Goal: Register for event/course: Sign up to attend an event or enroll in a course

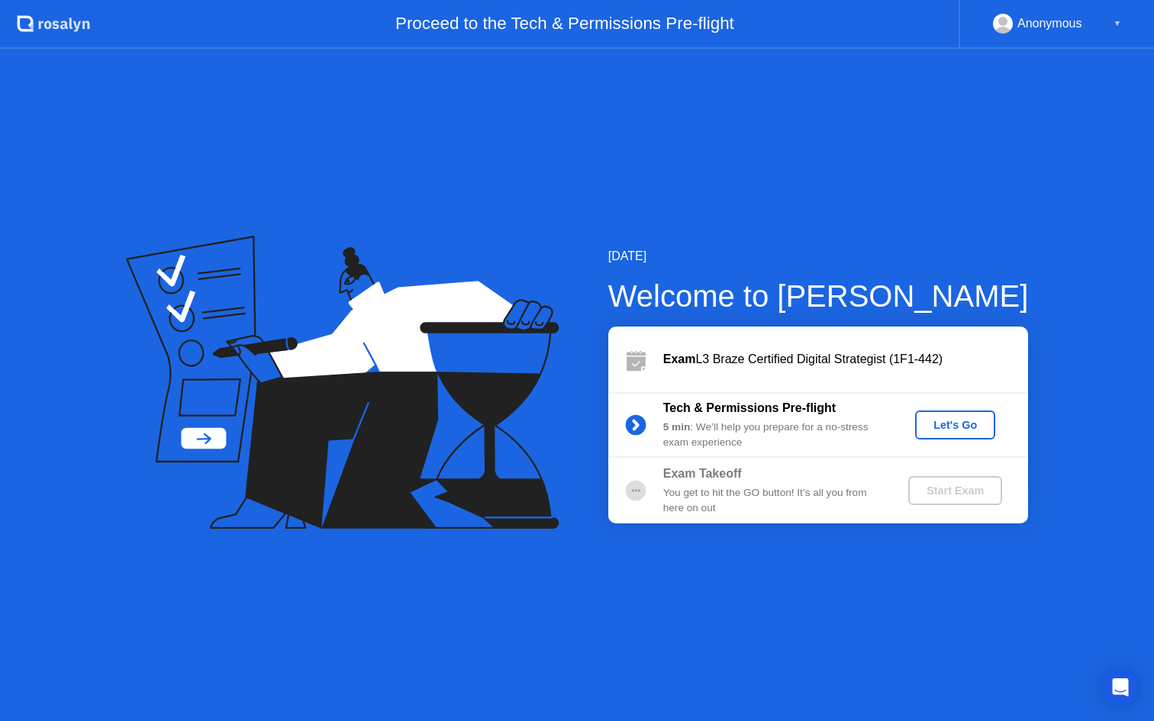
click at [959, 427] on div "Let's Go" at bounding box center [955, 425] width 68 height 12
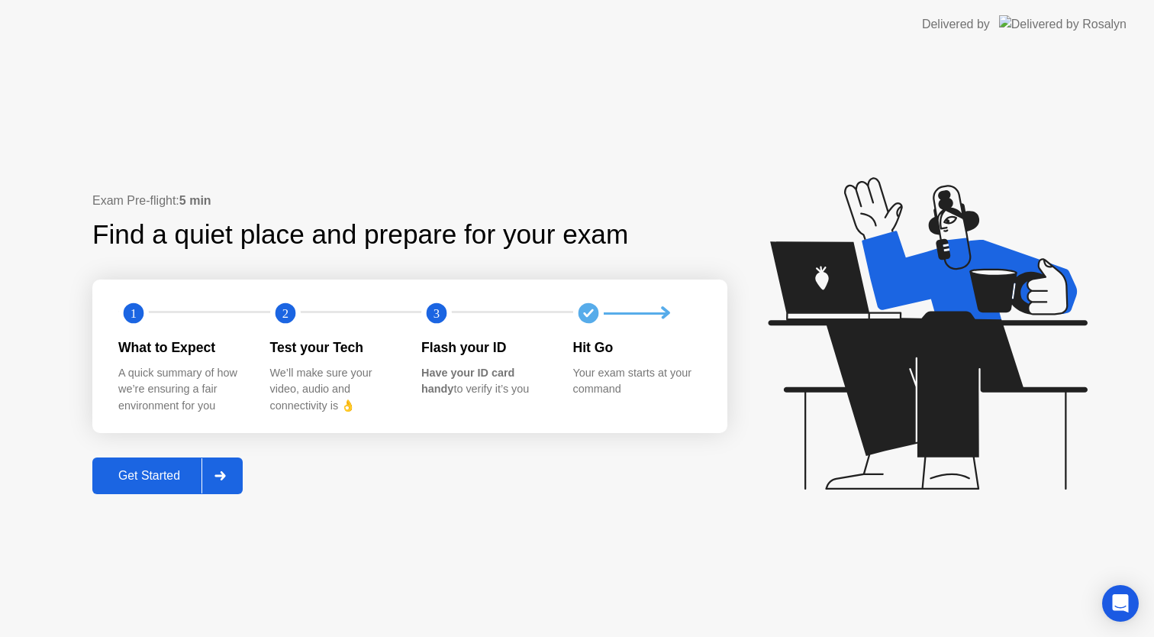
click at [150, 473] on div "Get Started" at bounding box center [149, 476] width 105 height 14
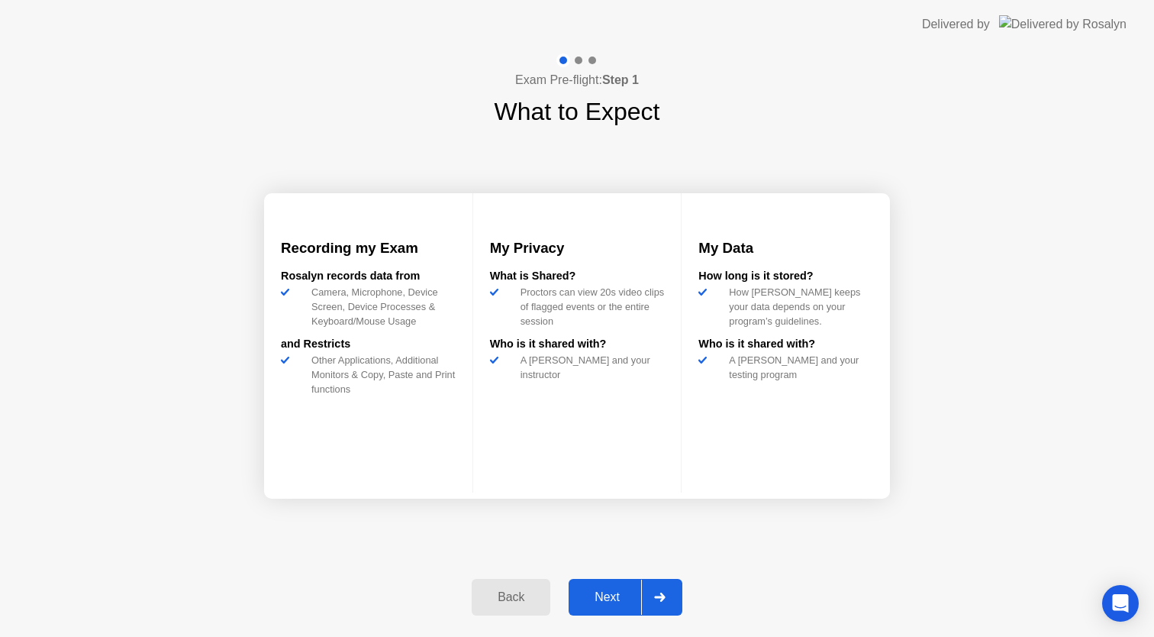
click at [605, 590] on div "Next" at bounding box center [607, 597] width 68 height 14
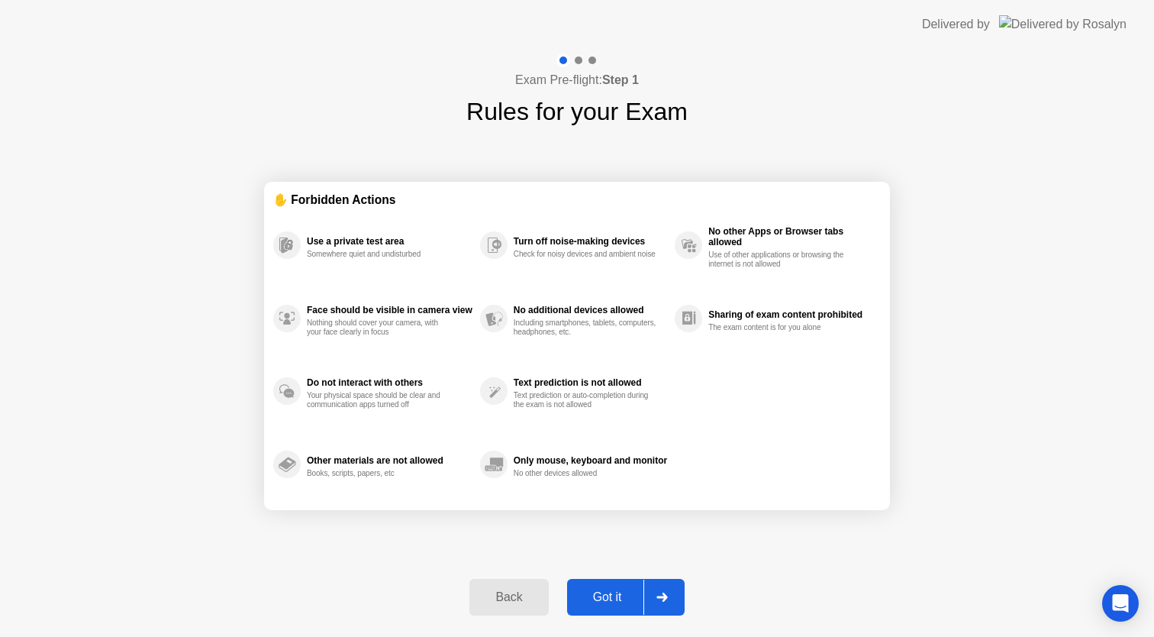
click at [611, 595] on div "Got it" at bounding box center [608, 597] width 72 height 14
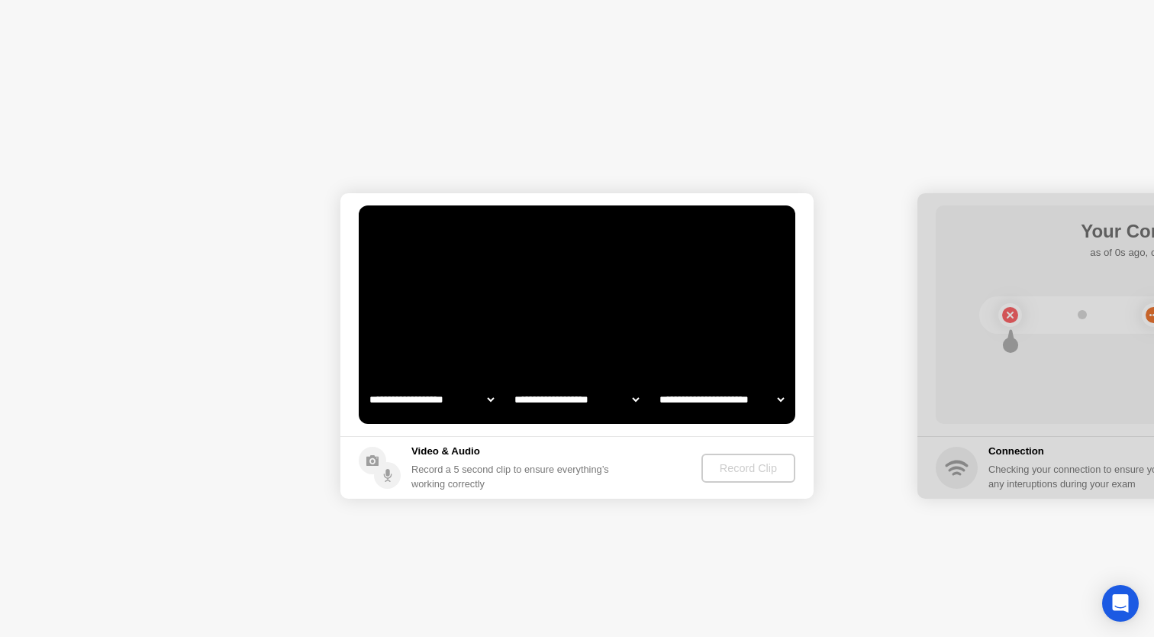
select select "**********"
select select "*******"
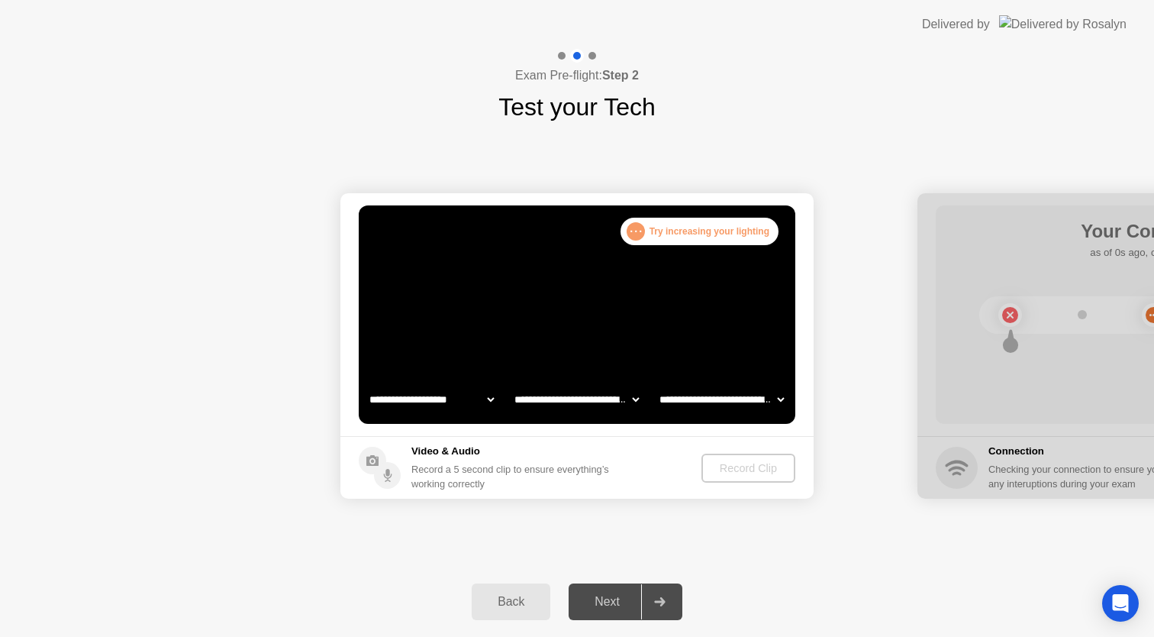
click at [466, 399] on select "**********" at bounding box center [431, 399] width 131 height 31
select select "**********"
click at [748, 476] on button "Record Clip" at bounding box center [749, 467] width 92 height 29
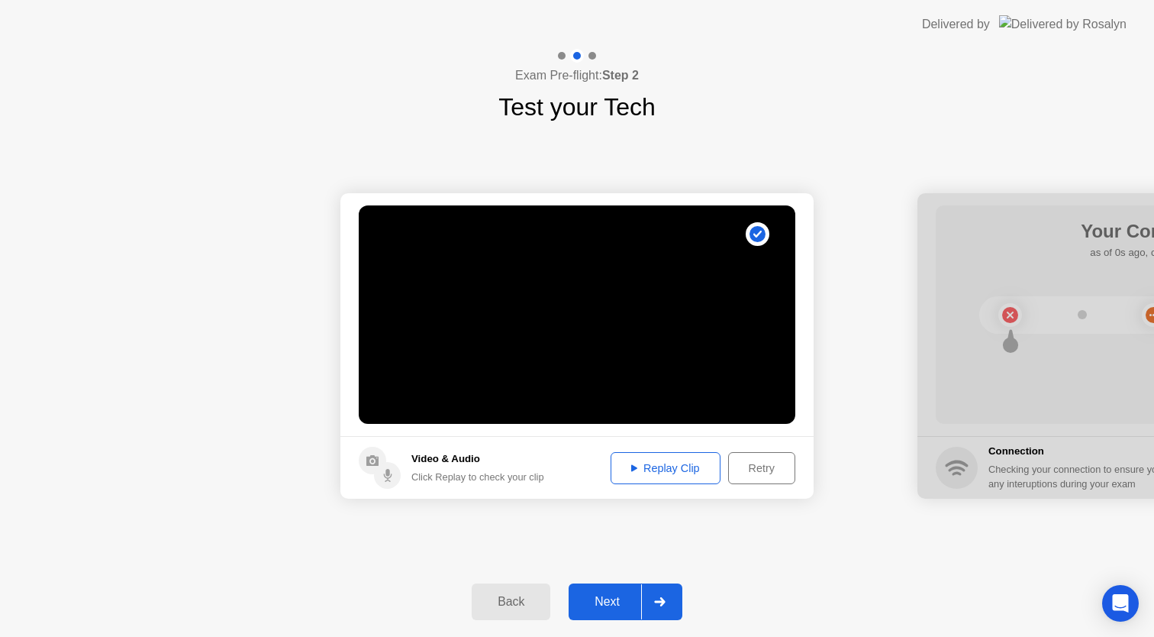
click at [615, 595] on div "Next" at bounding box center [607, 602] width 68 height 14
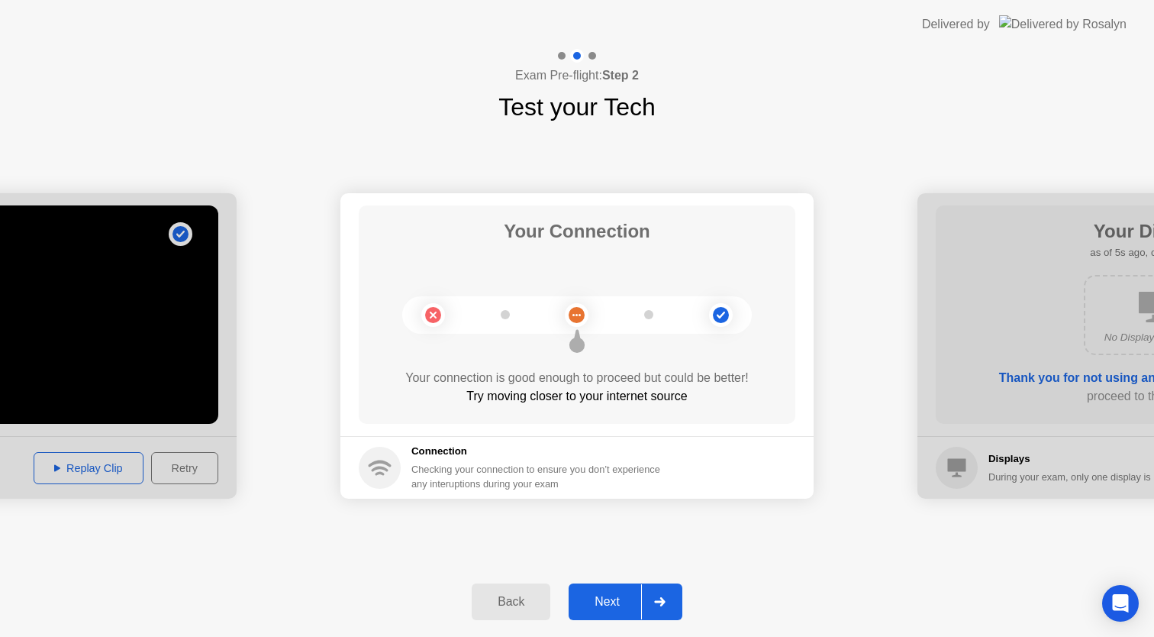
click at [613, 595] on div "Next" at bounding box center [607, 602] width 68 height 14
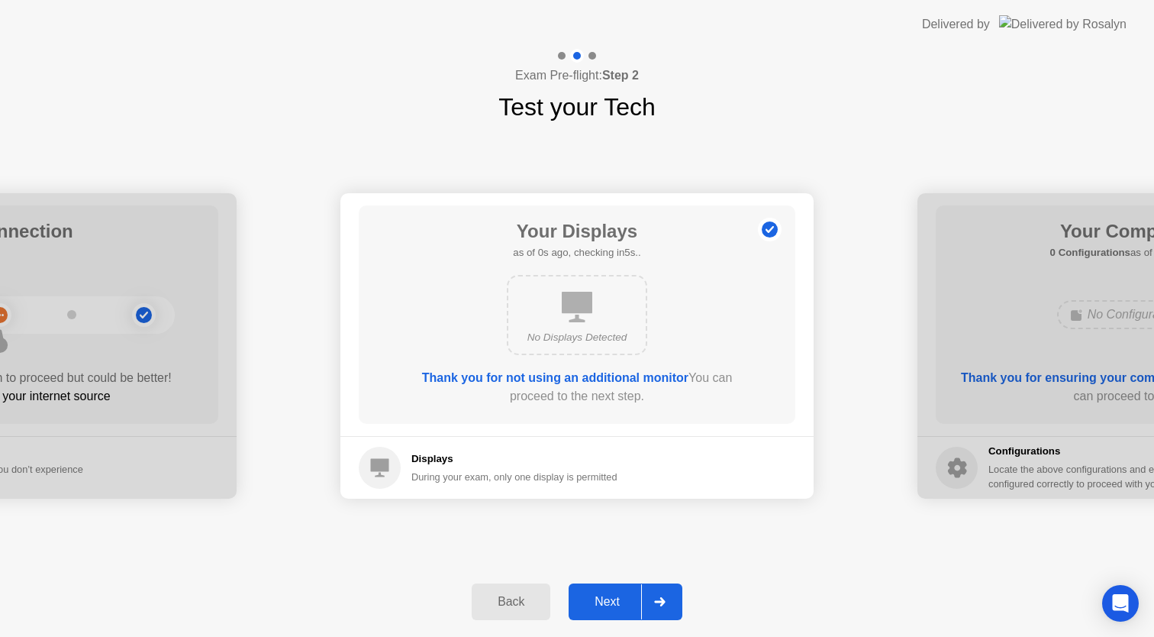
click at [617, 603] on div "Next" at bounding box center [607, 602] width 68 height 14
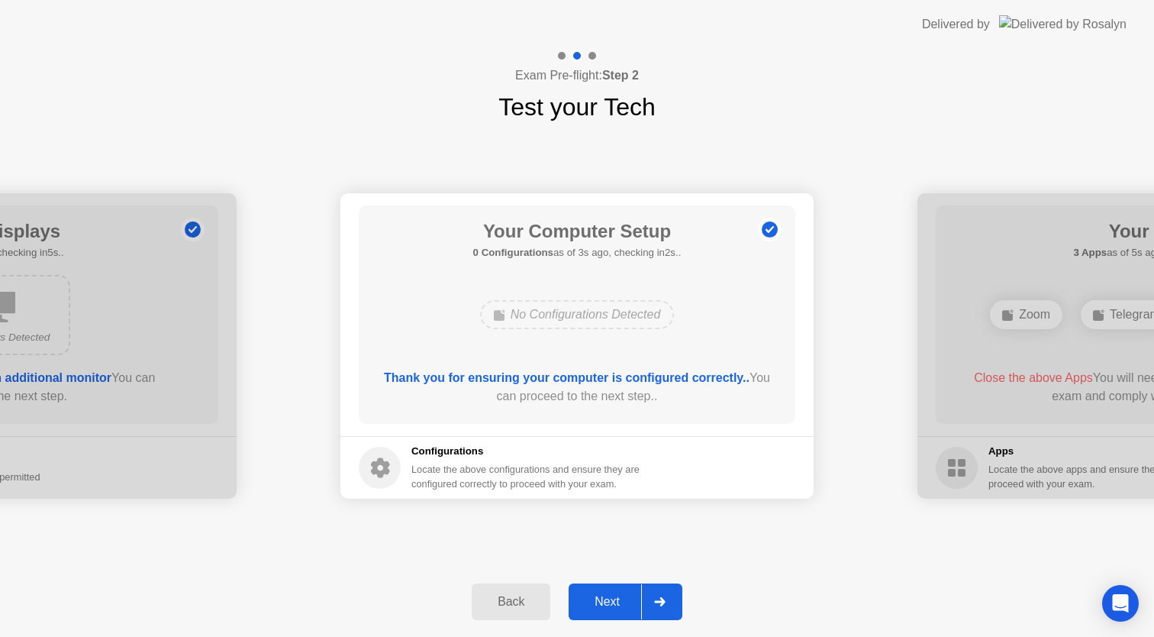
click at [632, 601] on div "Next" at bounding box center [607, 602] width 68 height 14
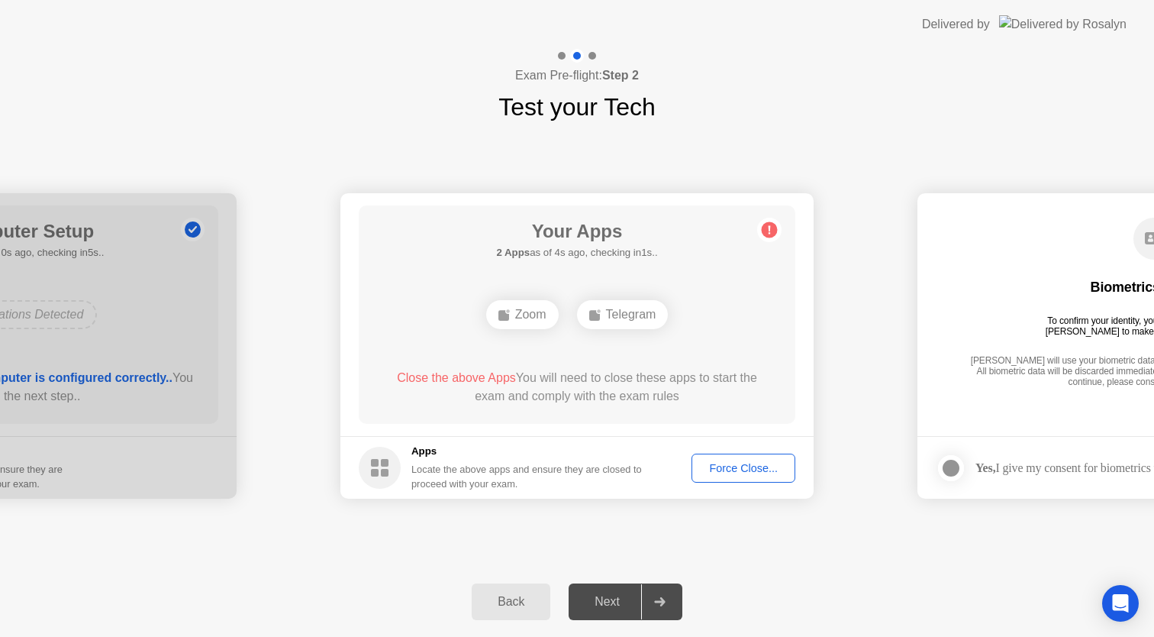
click at [517, 596] on div "Back" at bounding box center [510, 602] width 69 height 14
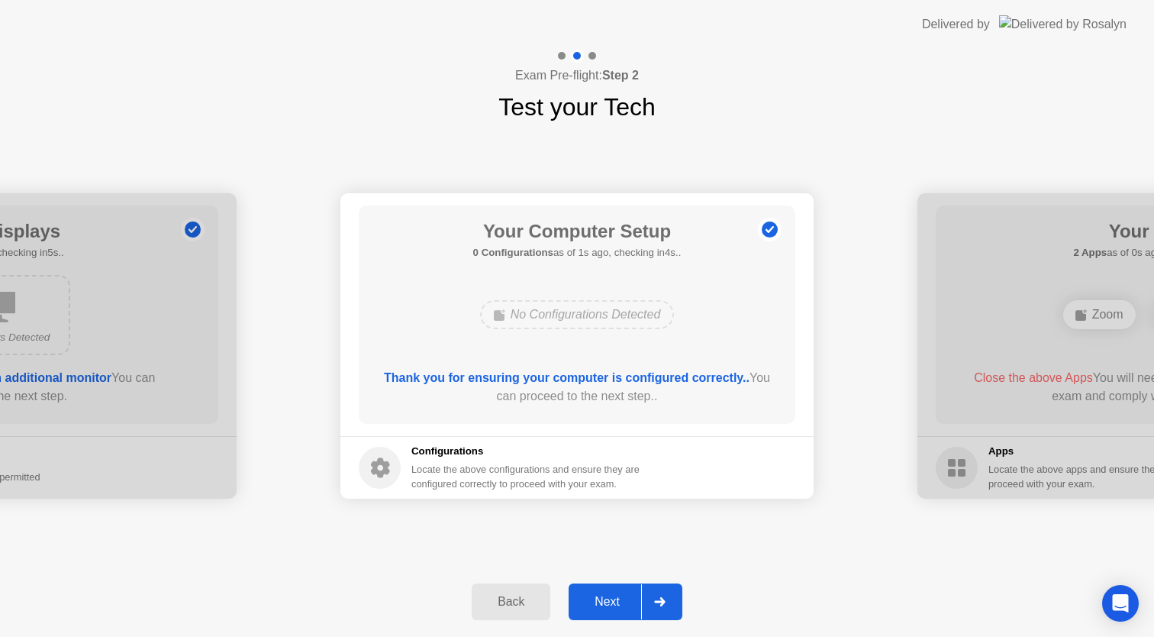
click at [598, 601] on div "Next" at bounding box center [607, 602] width 68 height 14
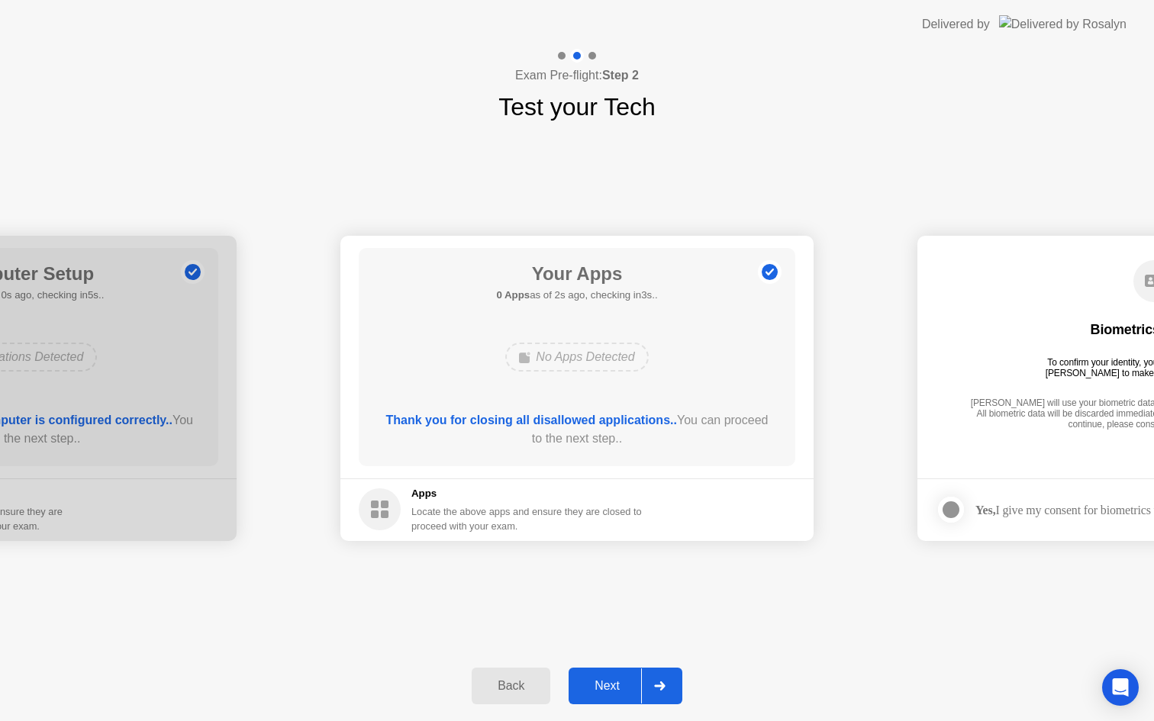
click at [605, 691] on div "Next" at bounding box center [607, 686] width 68 height 14
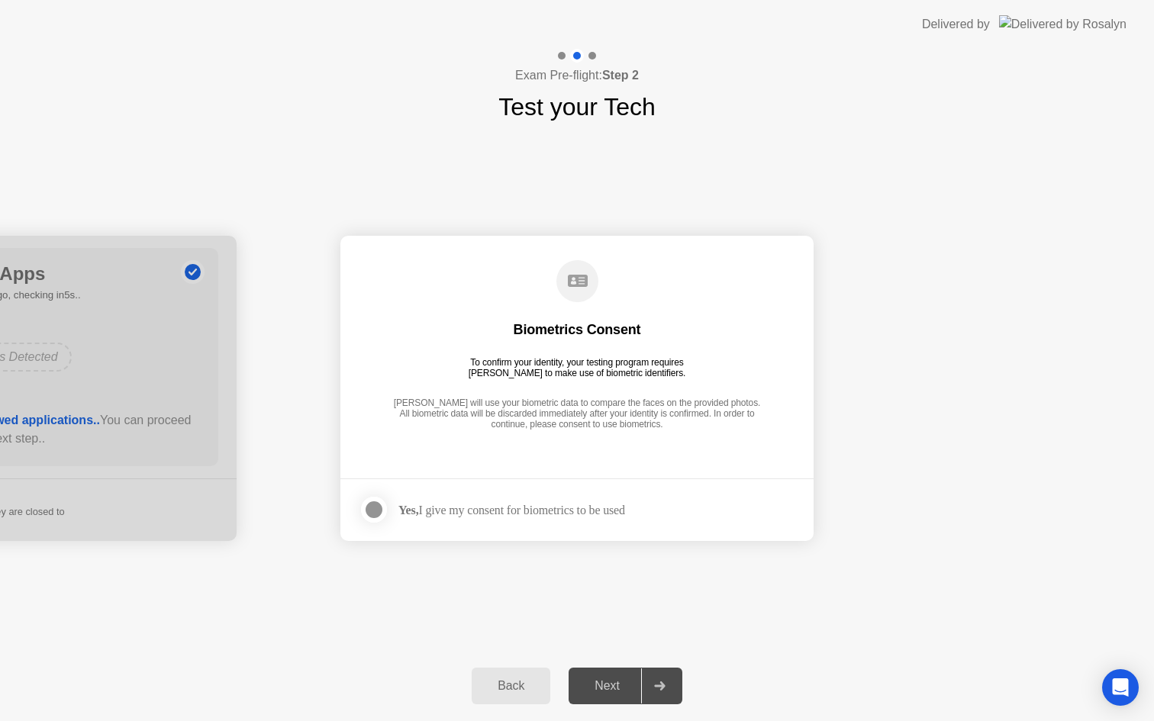
click at [438, 516] on div "Yes, I give my consent for biometrics to be used" at bounding box center [511, 510] width 227 height 15
click at [549, 514] on div "Yes, I give my consent for biometrics to be used" at bounding box center [511, 510] width 227 height 15
click at [378, 515] on div at bounding box center [374, 510] width 18 height 18
click at [608, 691] on div "Next" at bounding box center [607, 686] width 68 height 14
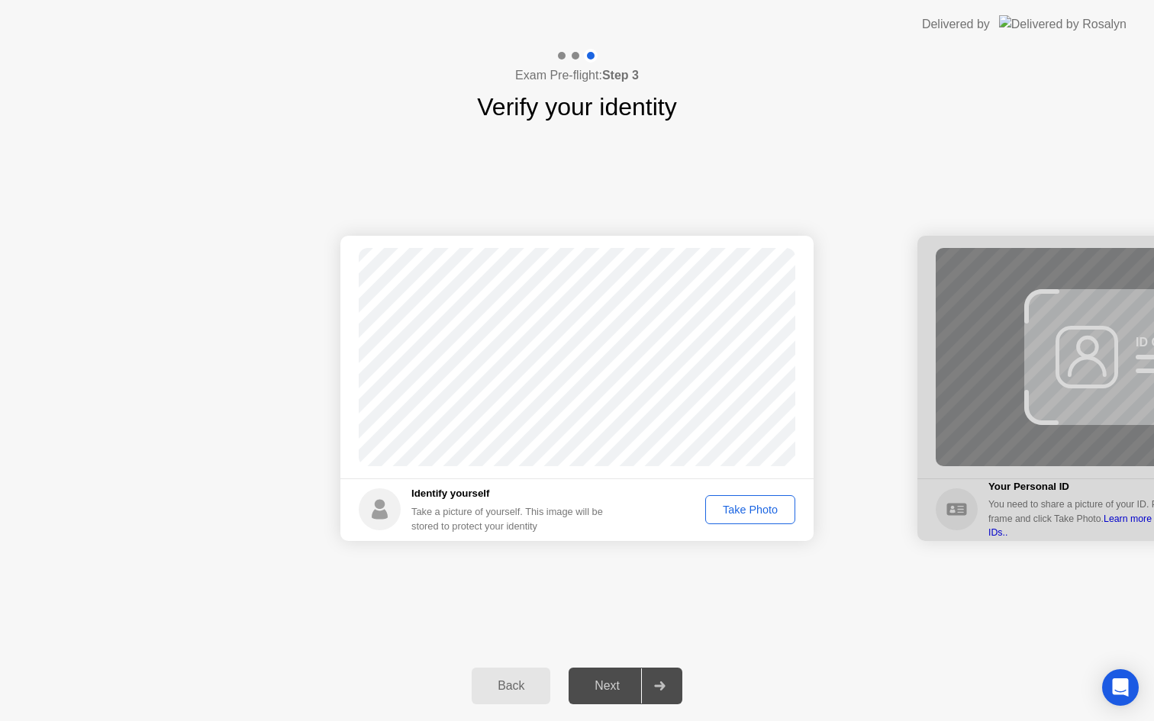
click at [508, 682] on div "Back" at bounding box center [510, 686] width 69 height 14
select select "**********"
select select "*******"
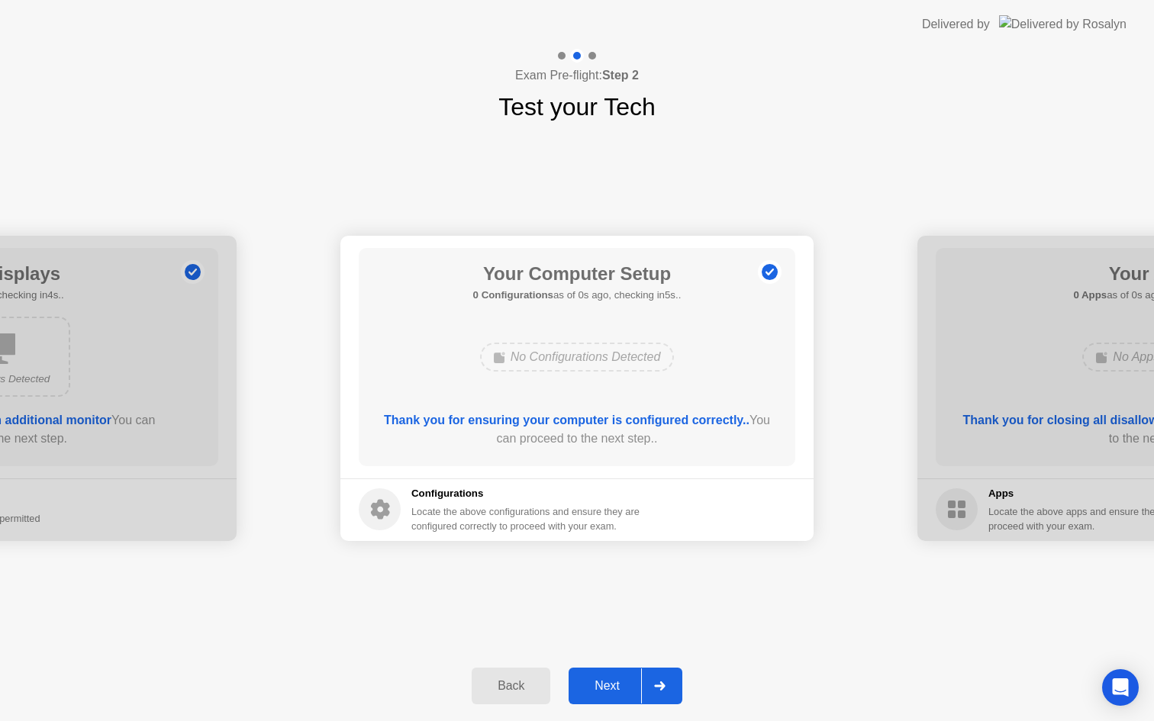
click at [514, 691] on div "Back" at bounding box center [510, 686] width 69 height 14
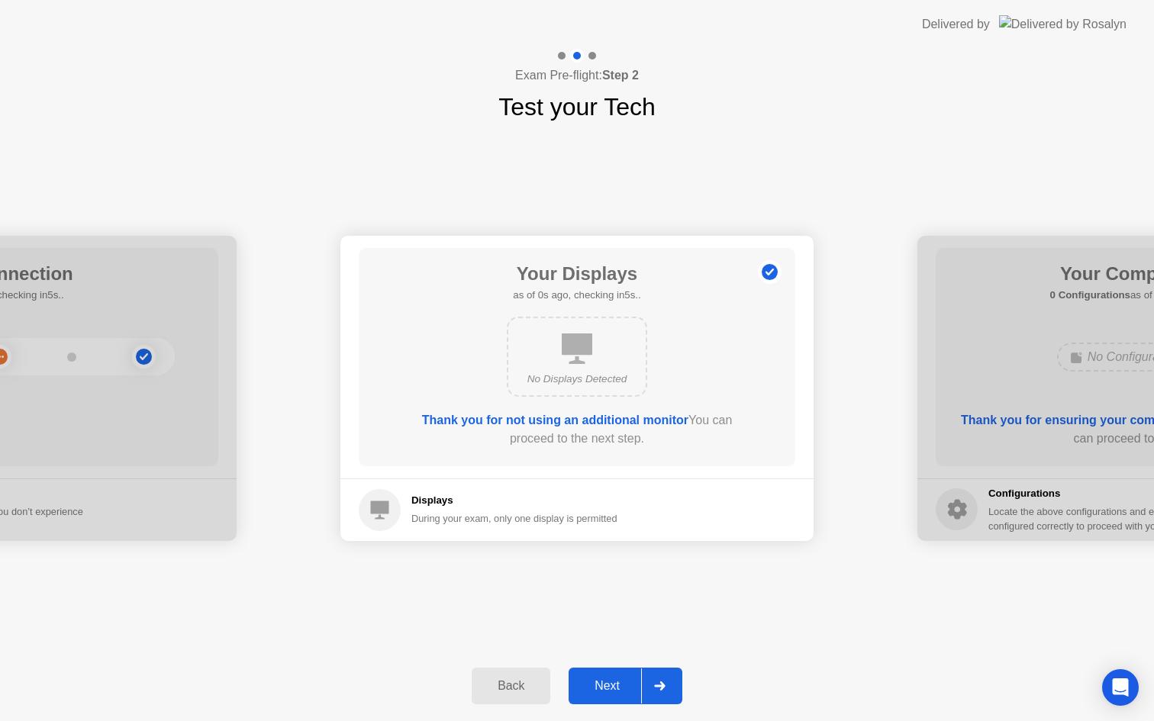
click at [514, 691] on div "Back" at bounding box center [510, 686] width 69 height 14
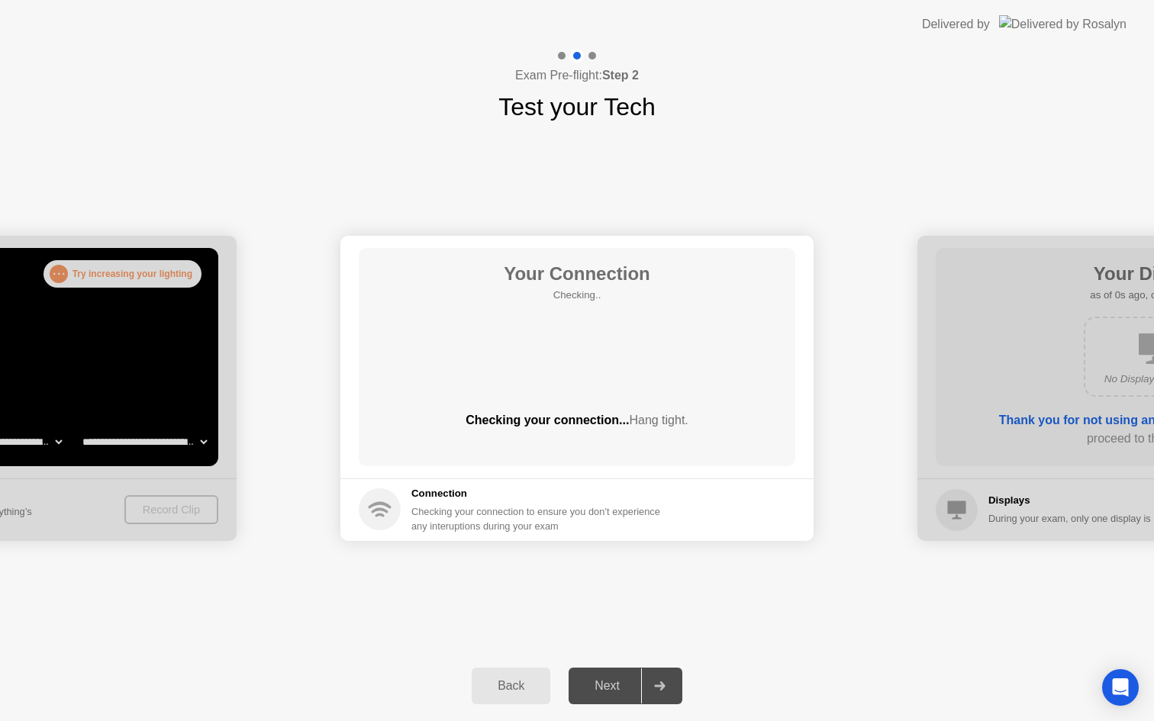
click at [514, 691] on div "Back" at bounding box center [510, 686] width 69 height 14
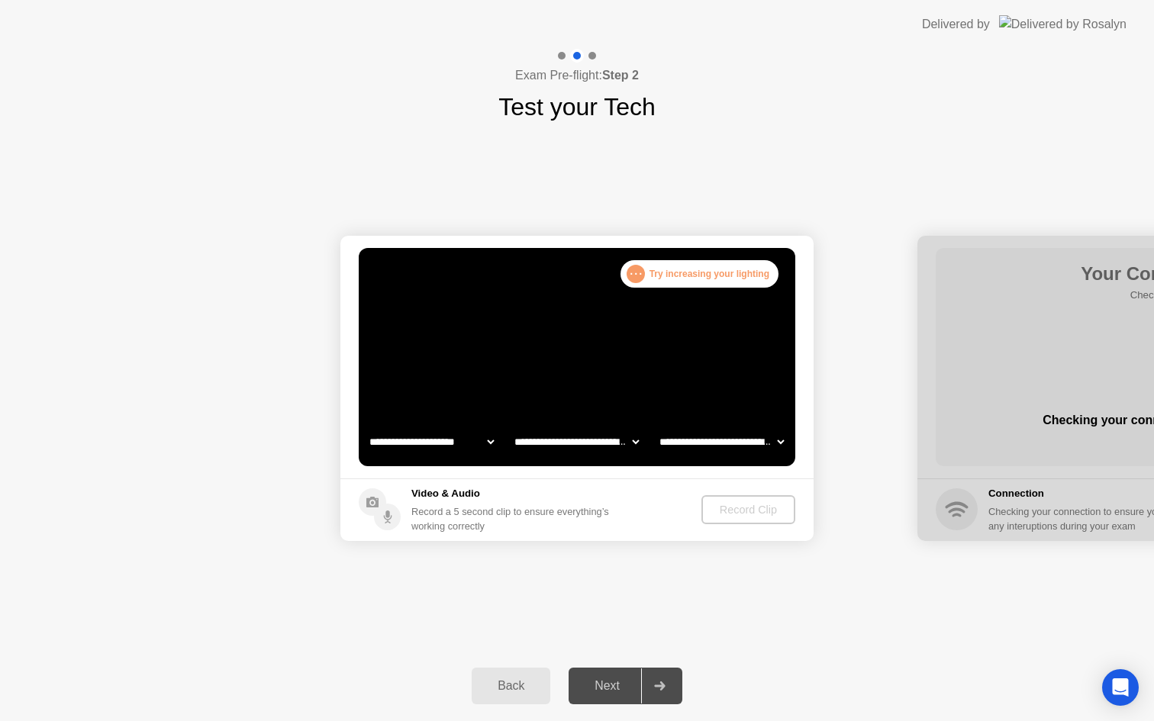
click at [485, 440] on select "**********" at bounding box center [431, 442] width 131 height 31
select select "**********"
click at [611, 685] on div "Next" at bounding box center [607, 686] width 68 height 14
click at [743, 511] on div "Record Clip" at bounding box center [749, 510] width 82 height 12
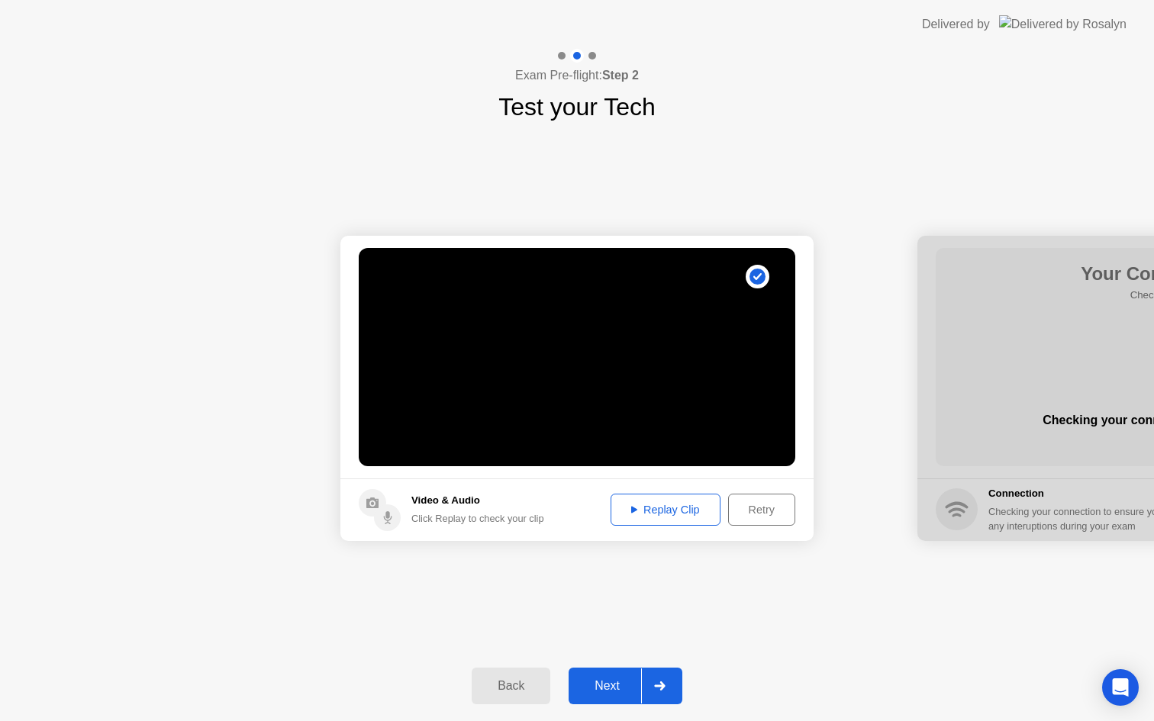
click at [614, 679] on div "Next" at bounding box center [607, 686] width 68 height 14
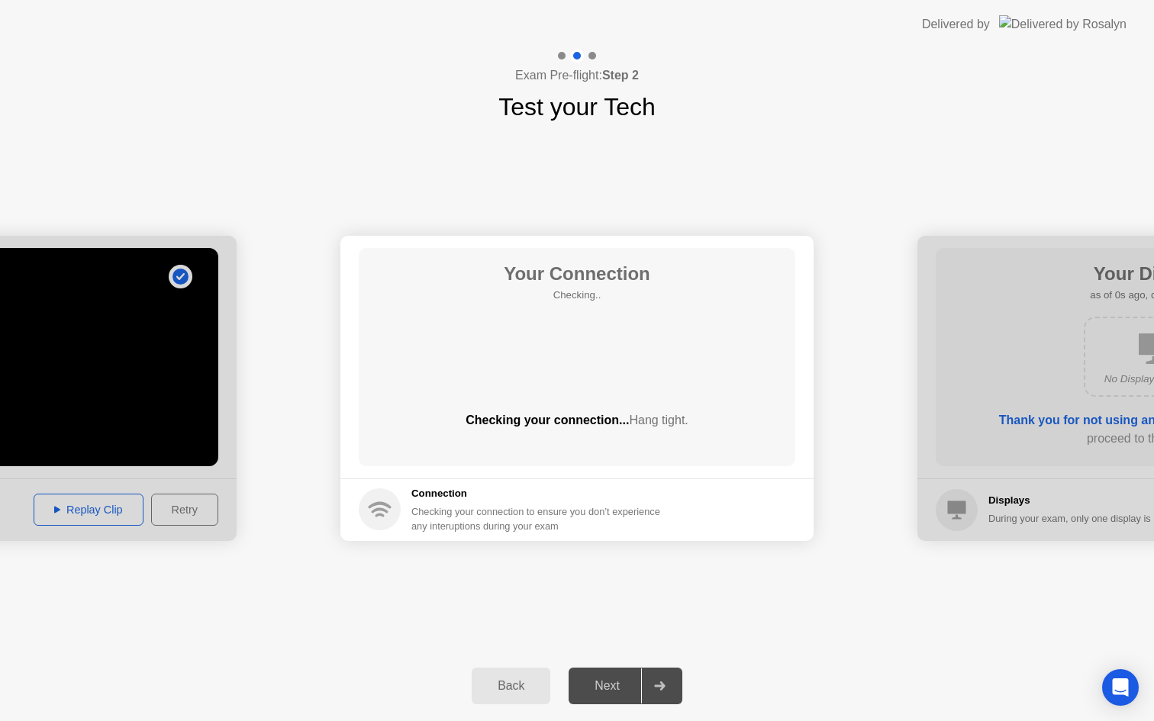
click at [614, 679] on div "Next" at bounding box center [607, 686] width 68 height 14
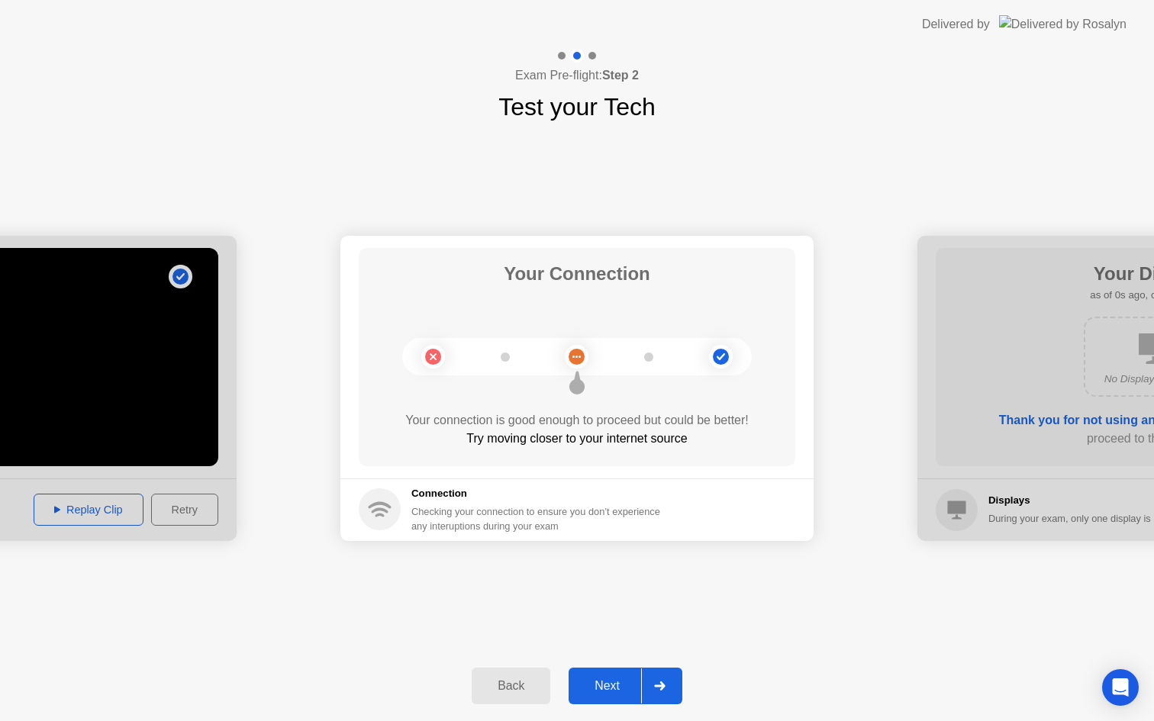
click at [614, 684] on div "Next" at bounding box center [607, 686] width 68 height 14
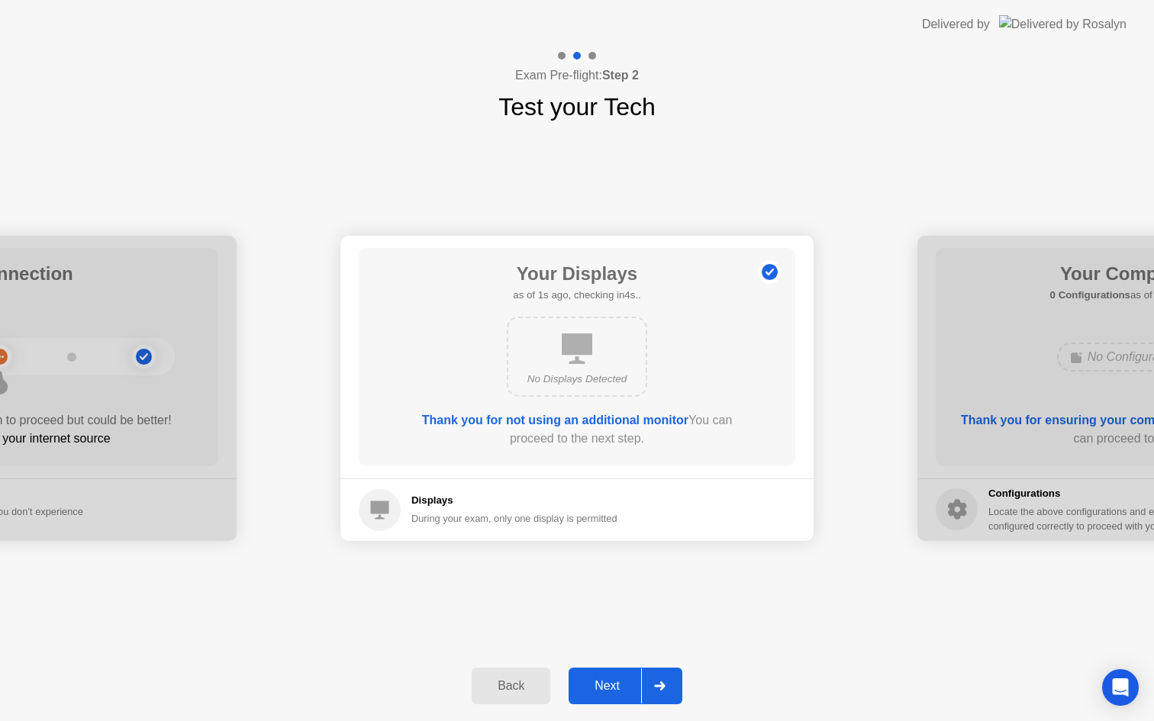
click at [517, 696] on button "Back" at bounding box center [511, 686] width 79 height 37
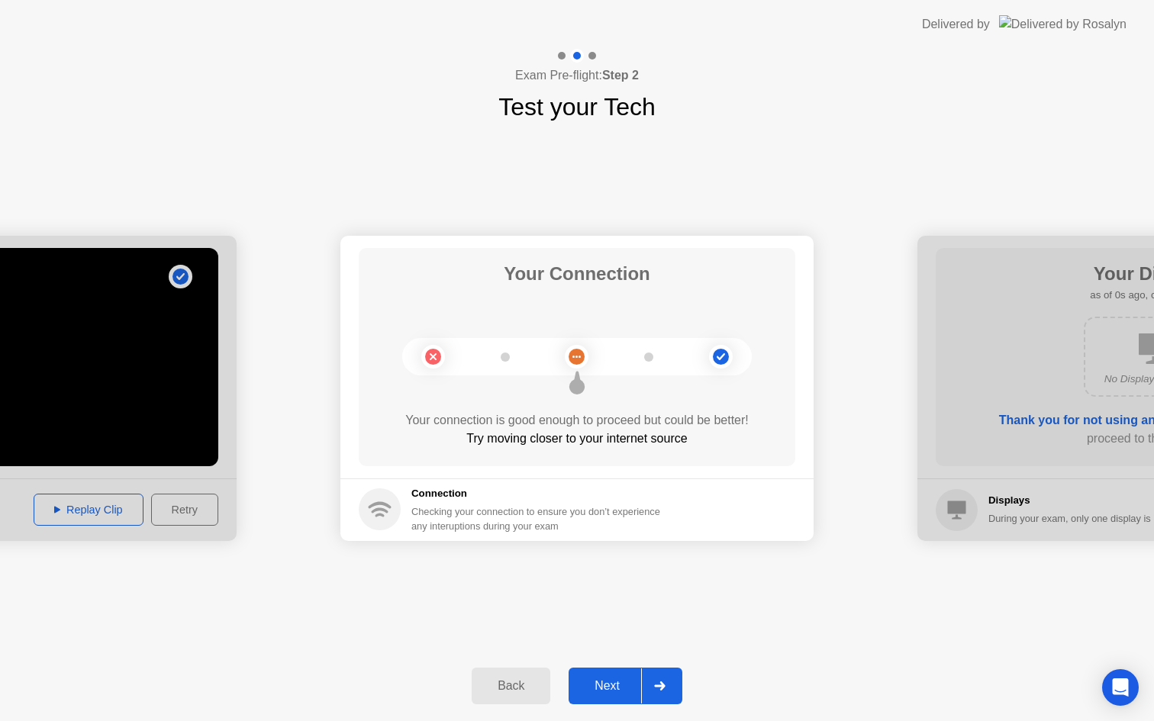
click at [613, 692] on div "Next" at bounding box center [607, 686] width 68 height 14
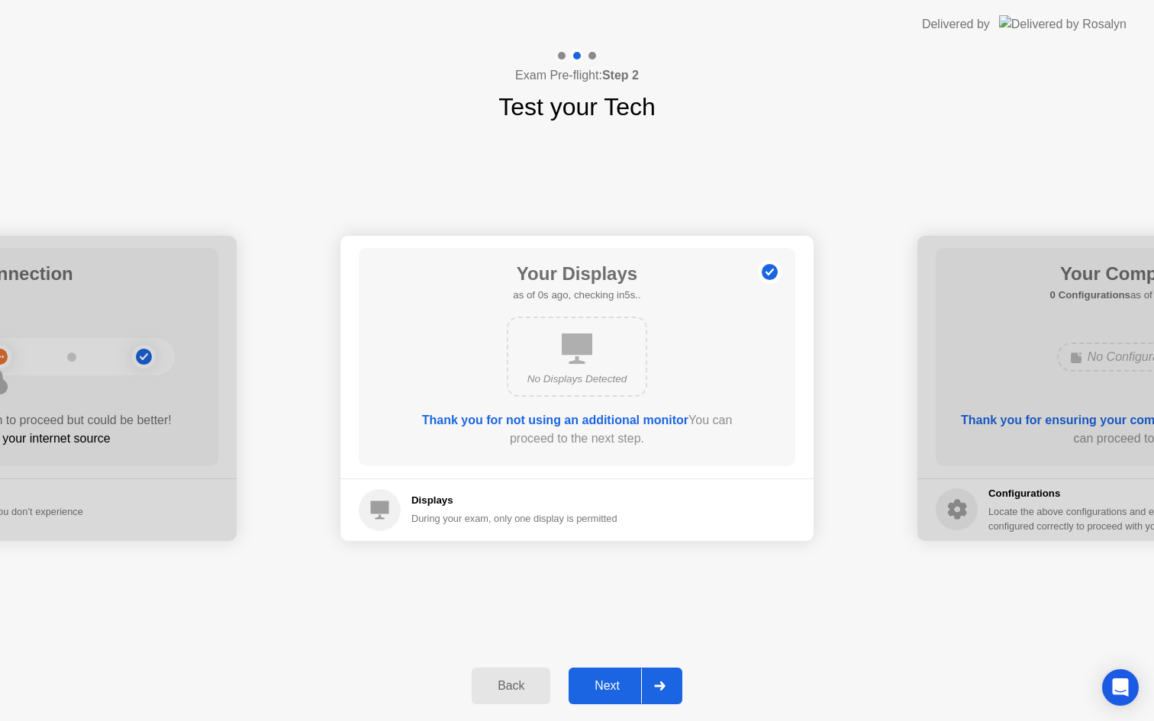
click at [613, 693] on div "Next" at bounding box center [607, 686] width 68 height 14
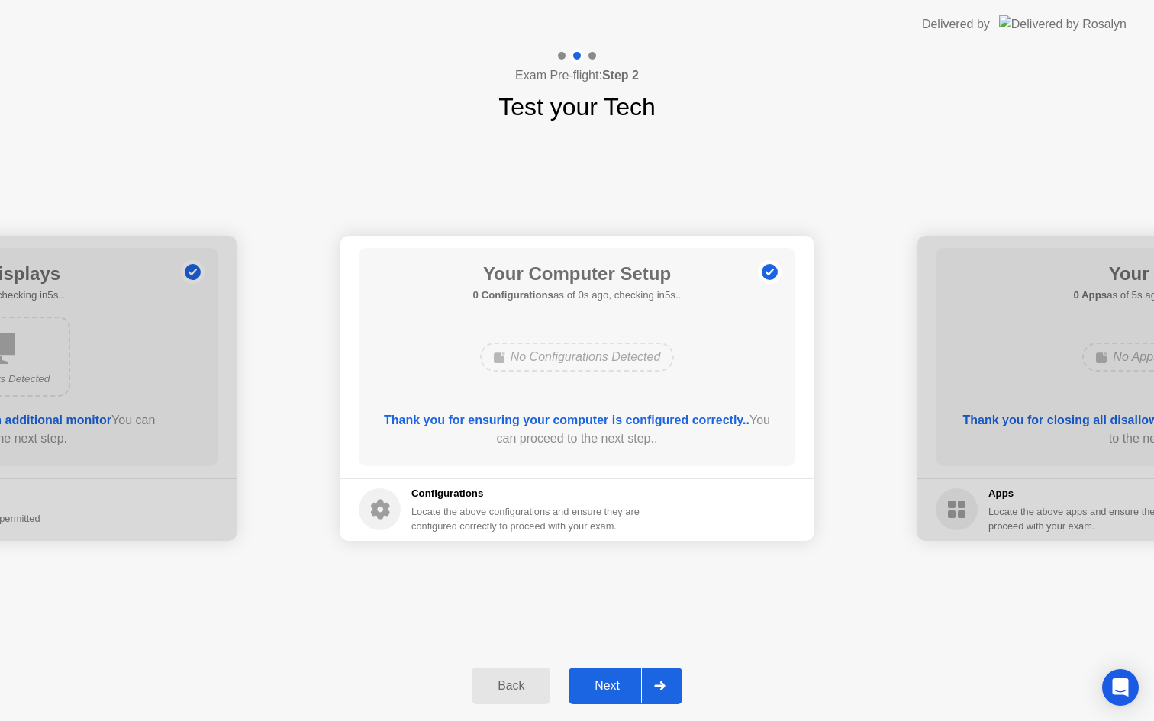
click at [613, 693] on div "Next" at bounding box center [607, 686] width 68 height 14
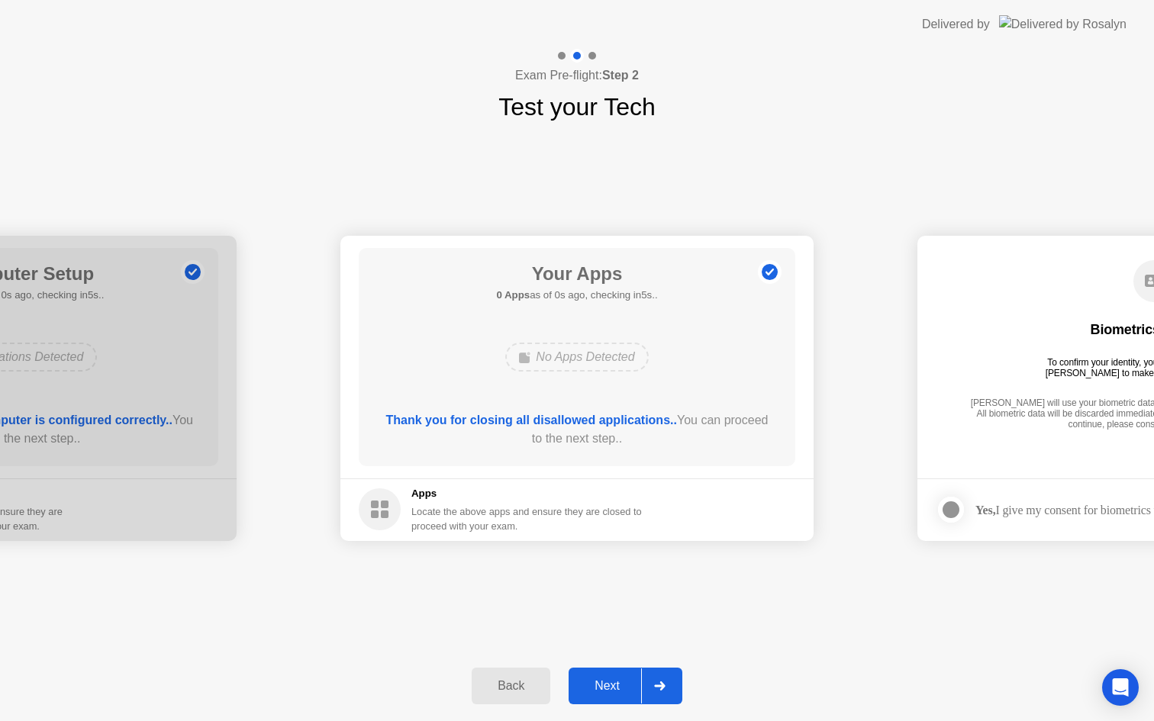
click at [613, 693] on div "Next" at bounding box center [607, 686] width 68 height 14
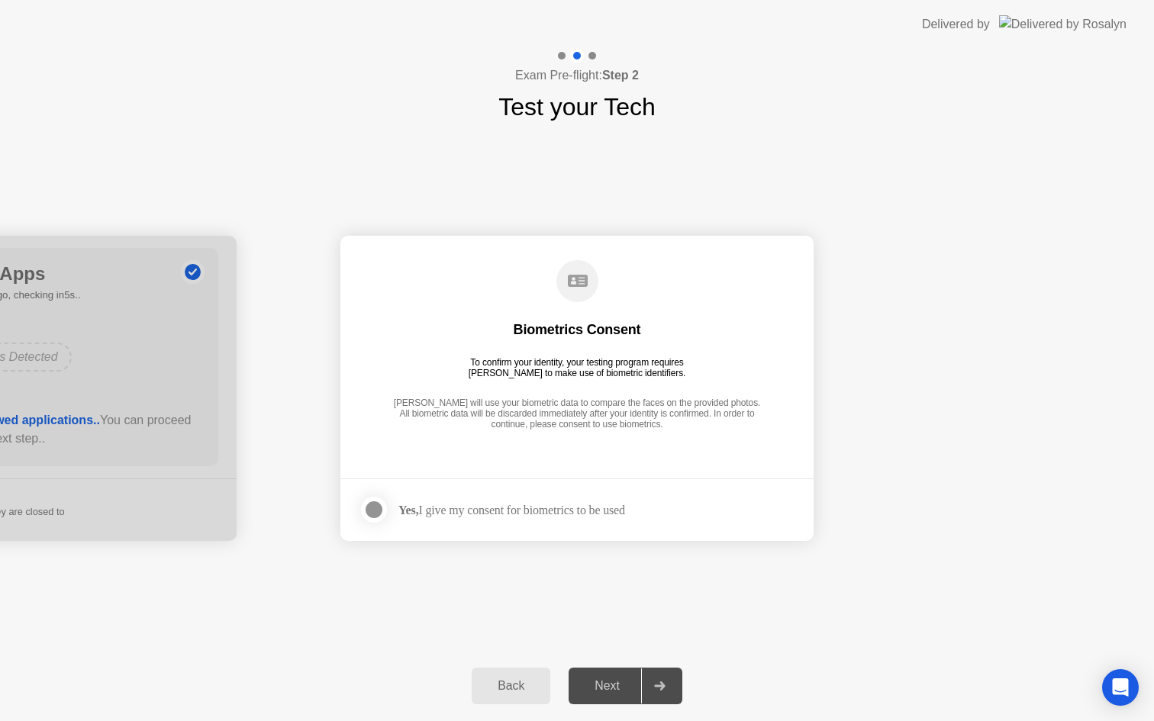
click at [371, 509] on div at bounding box center [374, 510] width 18 height 18
click at [605, 693] on div "Next" at bounding box center [607, 686] width 68 height 14
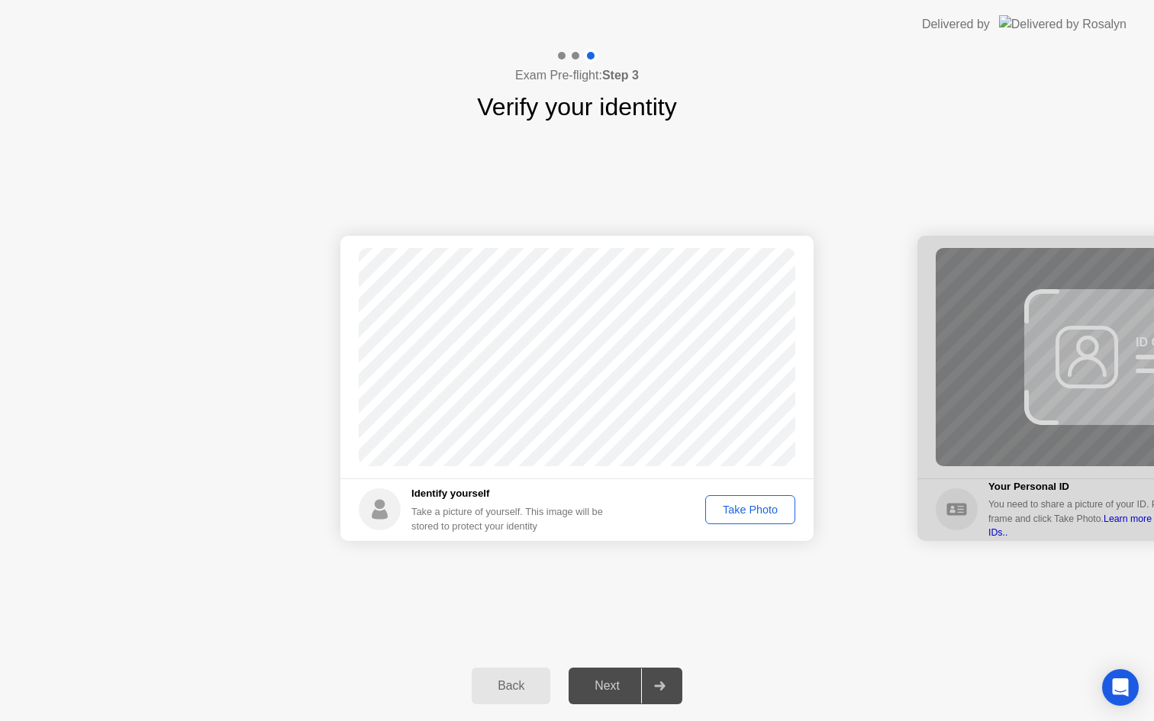
click at [740, 513] on div "Take Photo" at bounding box center [750, 510] width 79 height 12
click at [598, 681] on div "Next" at bounding box center [607, 686] width 68 height 14
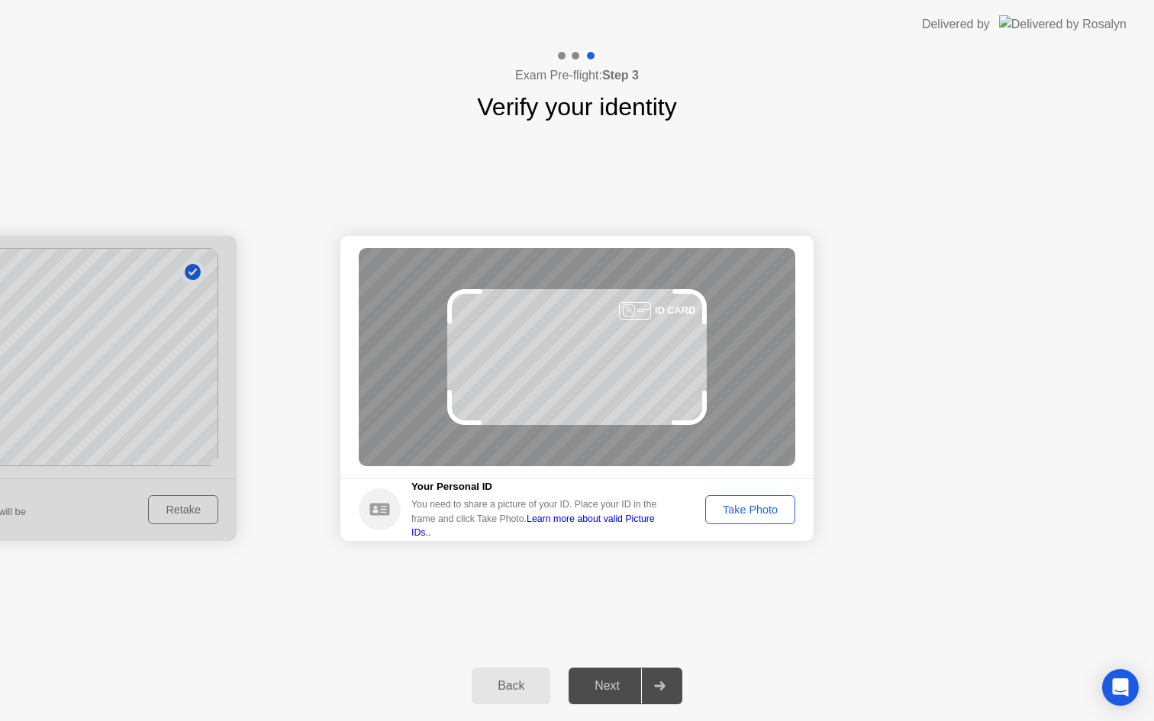
click at [752, 512] on div "Take Photo" at bounding box center [750, 510] width 79 height 12
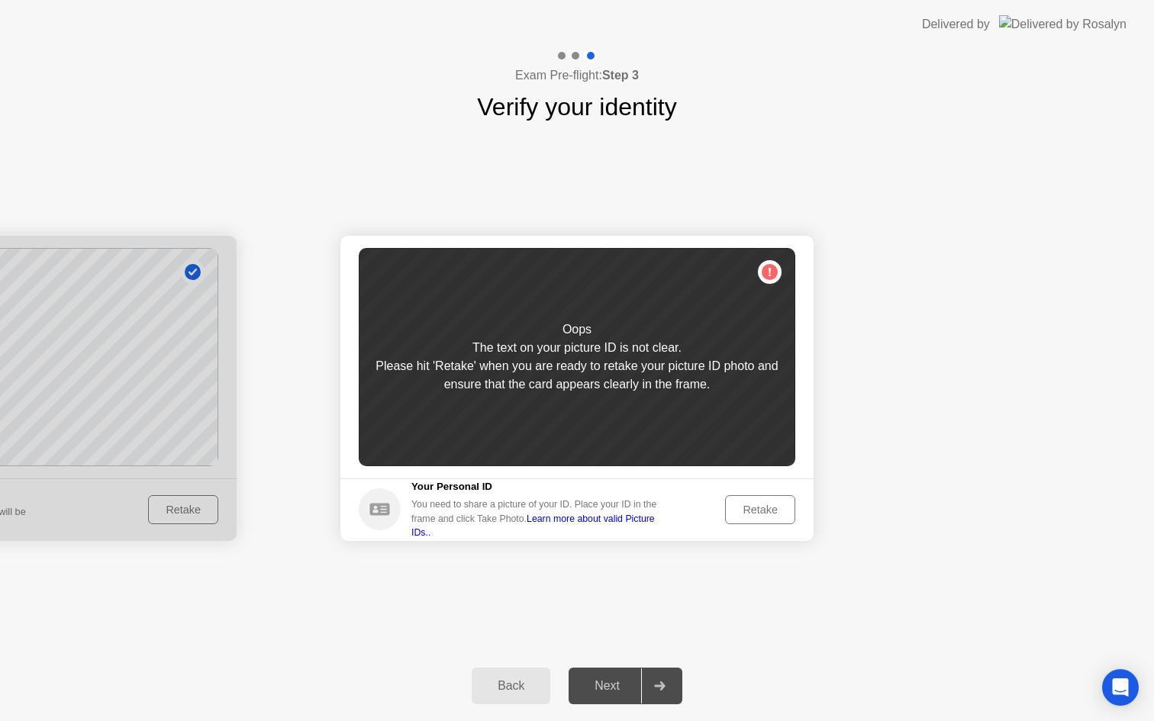
click at [748, 511] on div "Retake" at bounding box center [760, 510] width 60 height 12
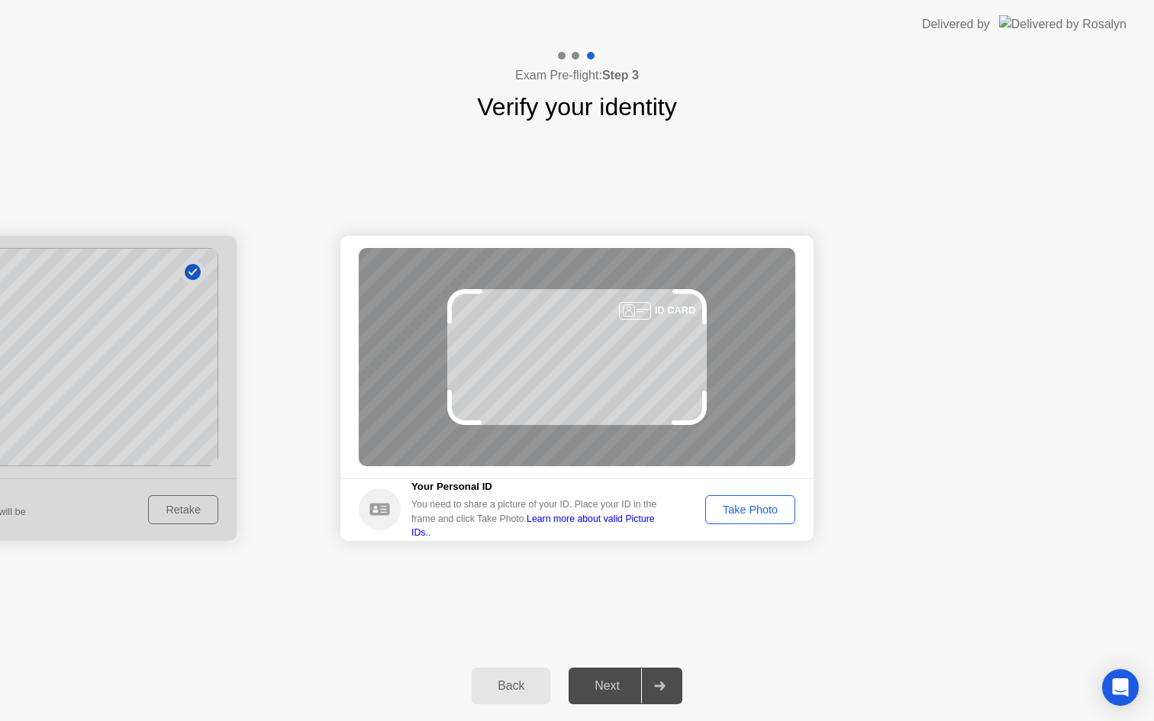
click at [748, 511] on div "Take Photo" at bounding box center [750, 510] width 79 height 12
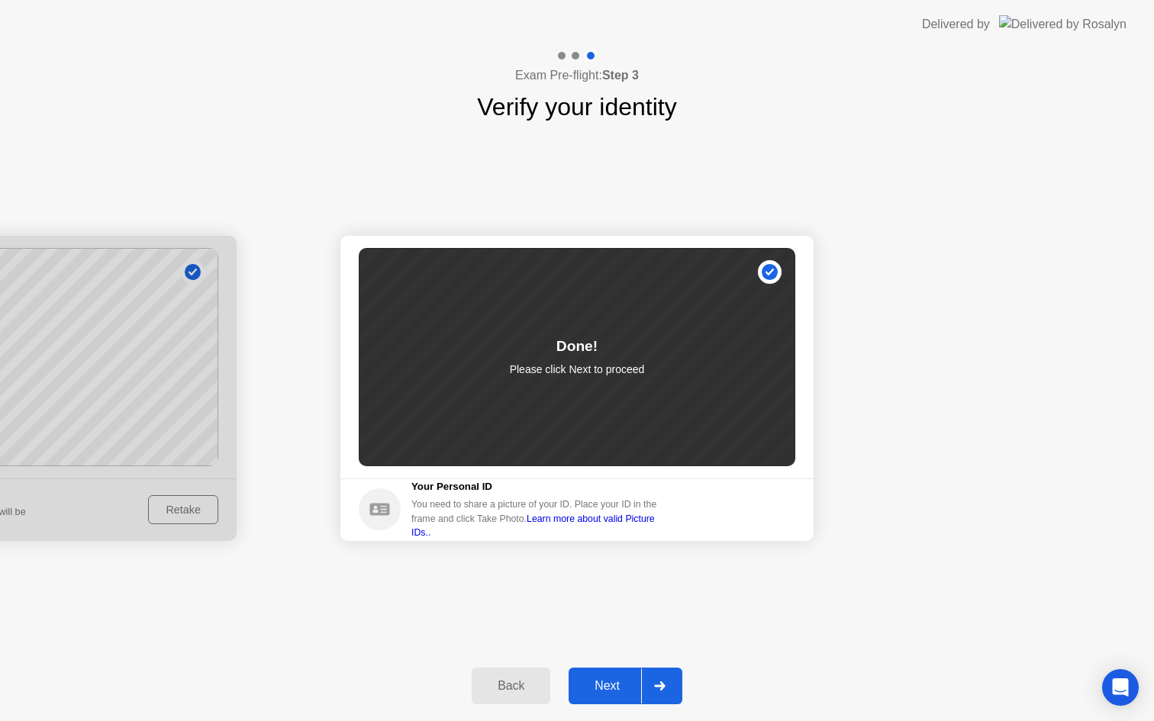
click at [613, 691] on div "Next" at bounding box center [607, 686] width 68 height 14
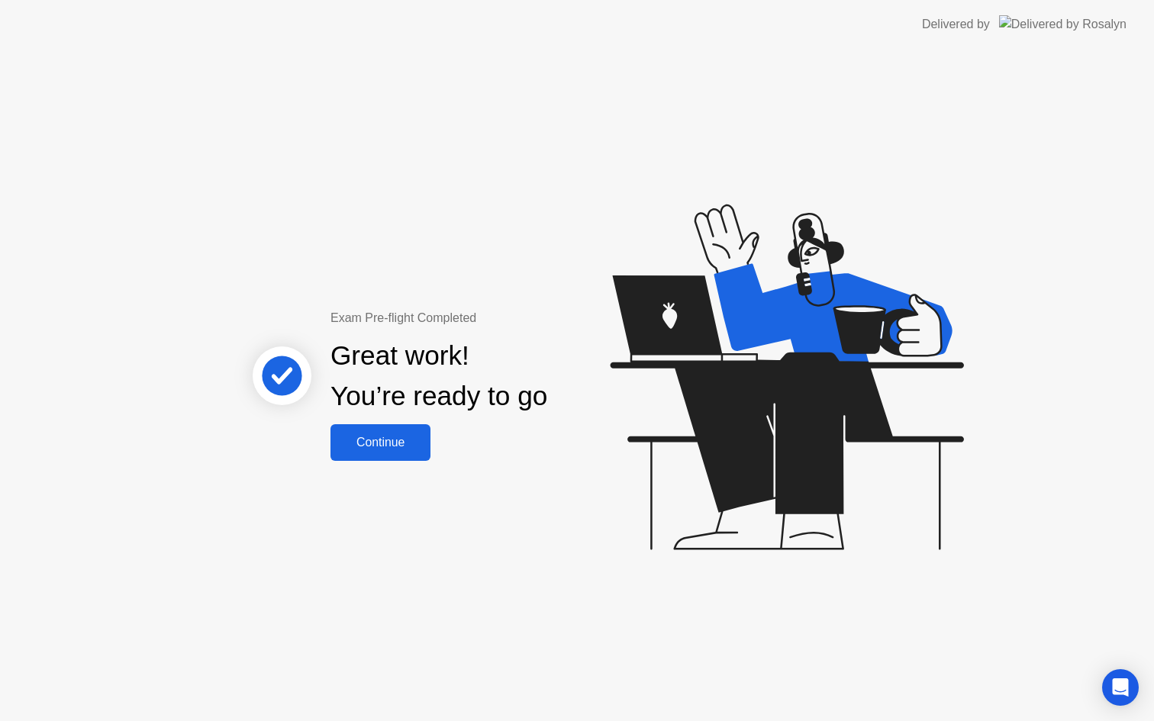
click at [379, 448] on div "Continue" at bounding box center [380, 443] width 91 height 14
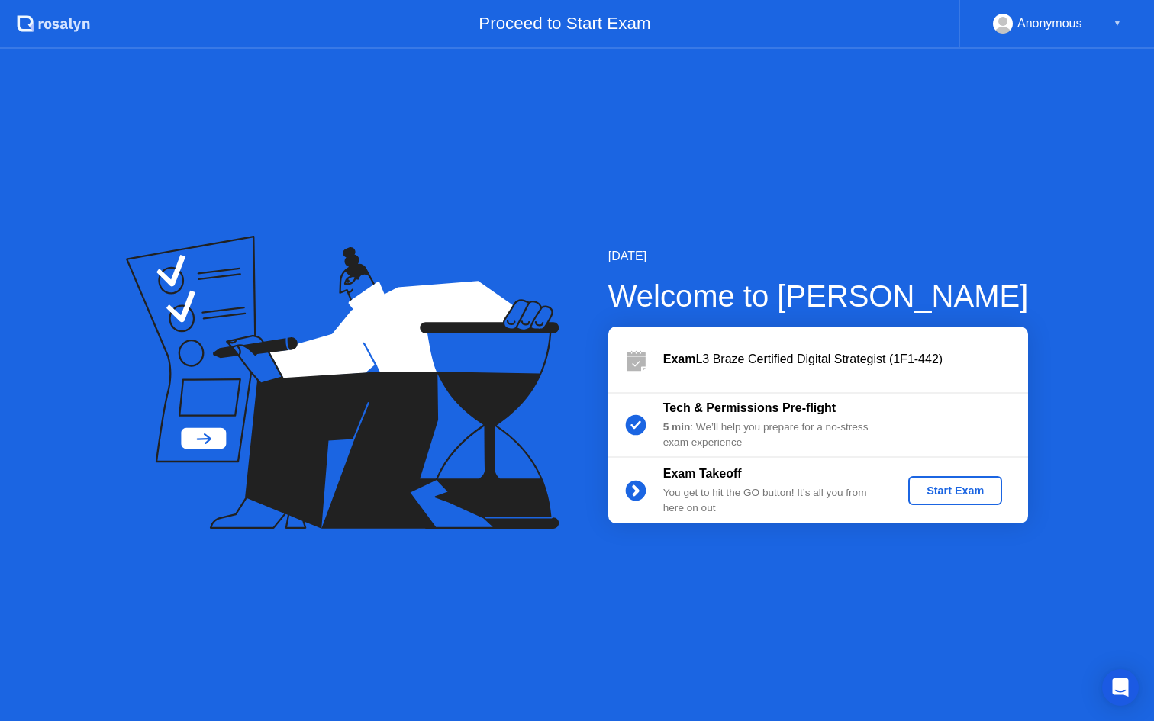
click at [952, 485] on div "Start Exam" at bounding box center [955, 491] width 82 height 12
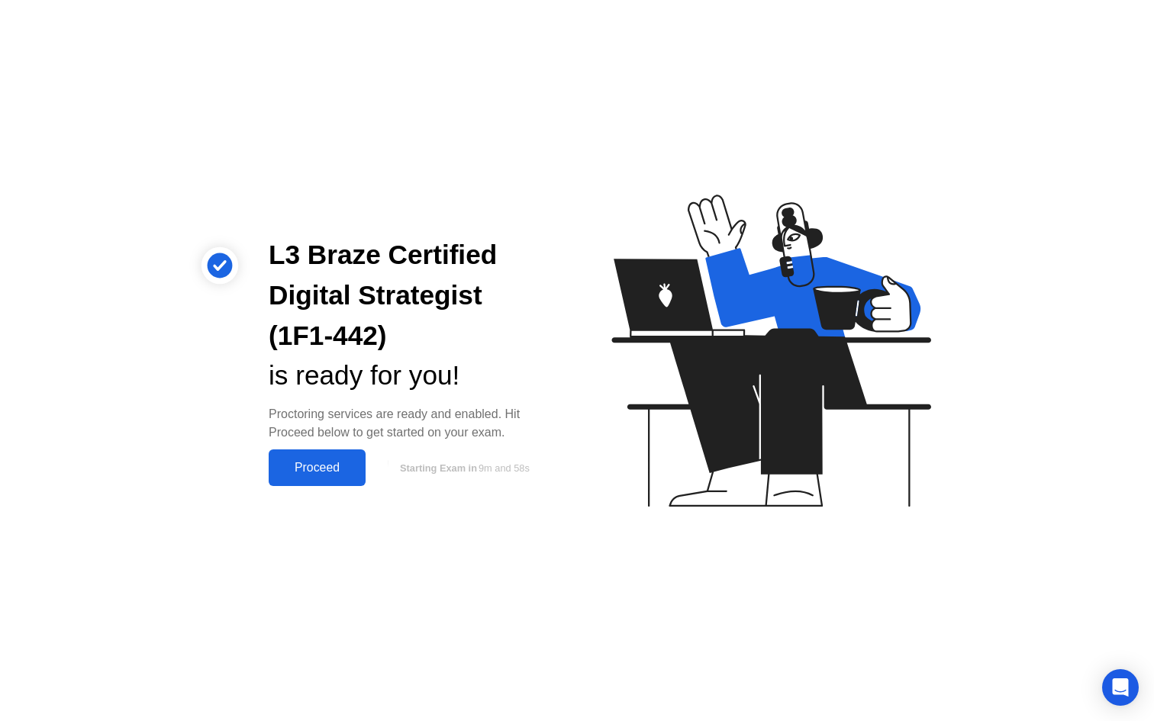
click at [321, 461] on div "Proceed" at bounding box center [317, 468] width 88 height 14
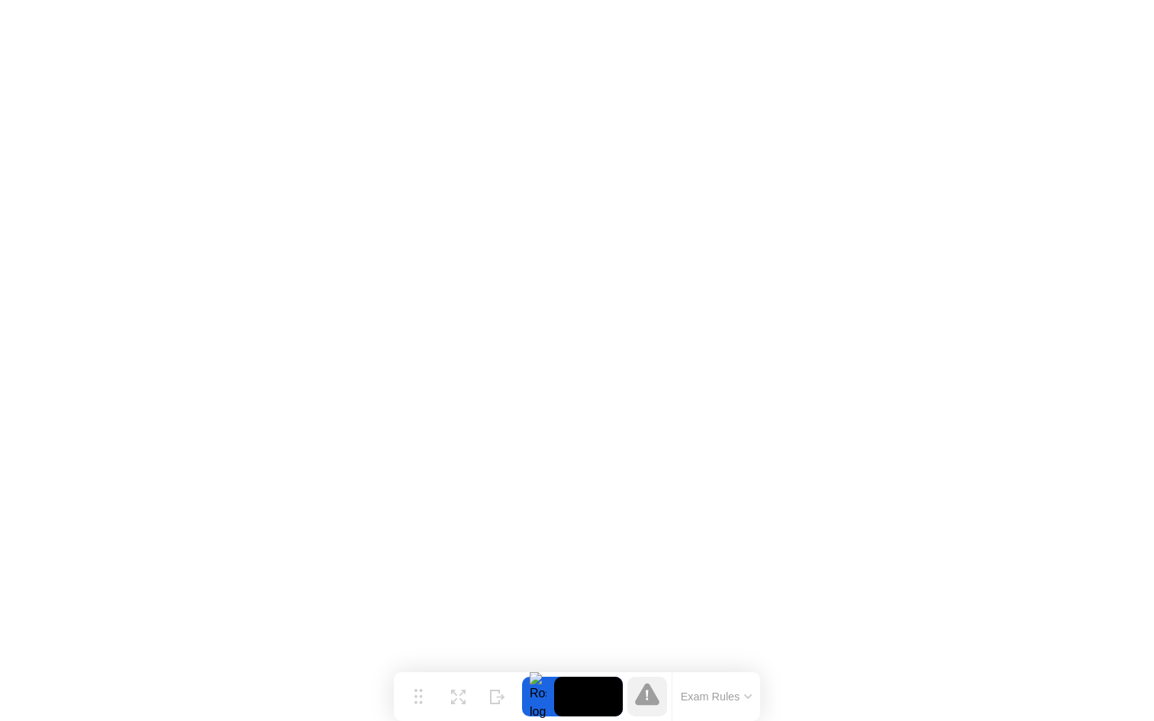
click at [578, 707] on video at bounding box center [588, 697] width 69 height 40
click at [459, 695] on icon at bounding box center [458, 691] width 15 height 15
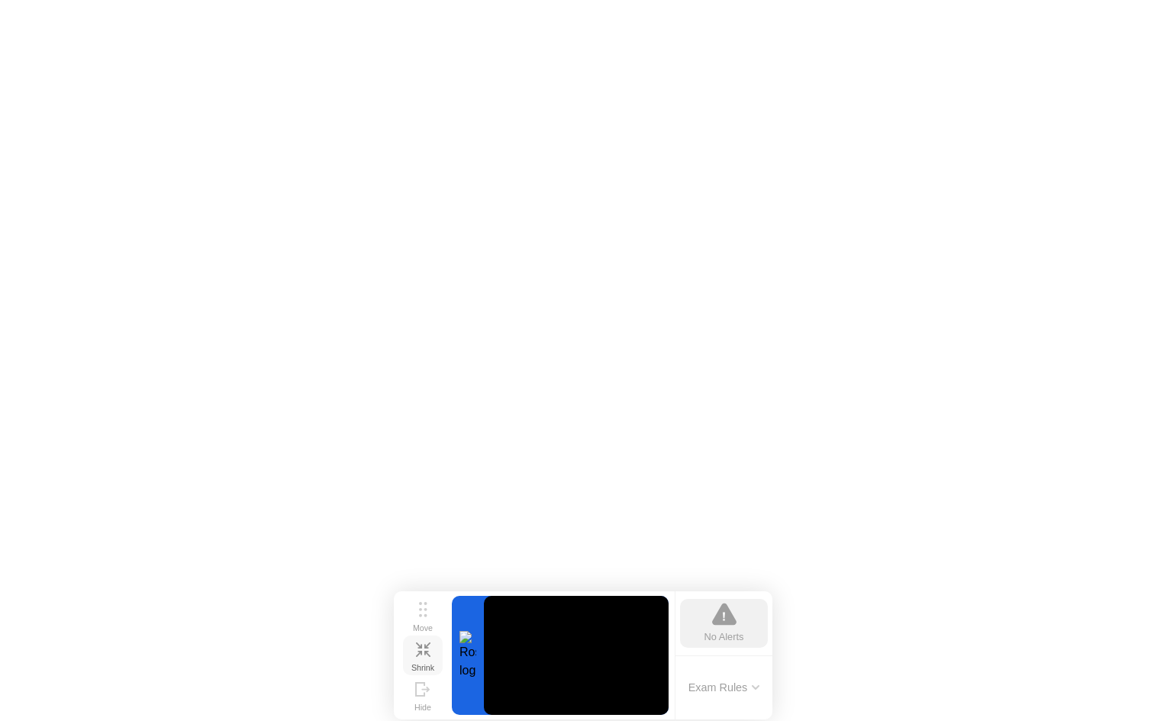
click at [423, 657] on button "Shrink" at bounding box center [423, 656] width 40 height 40
